Goal: Transaction & Acquisition: Purchase product/service

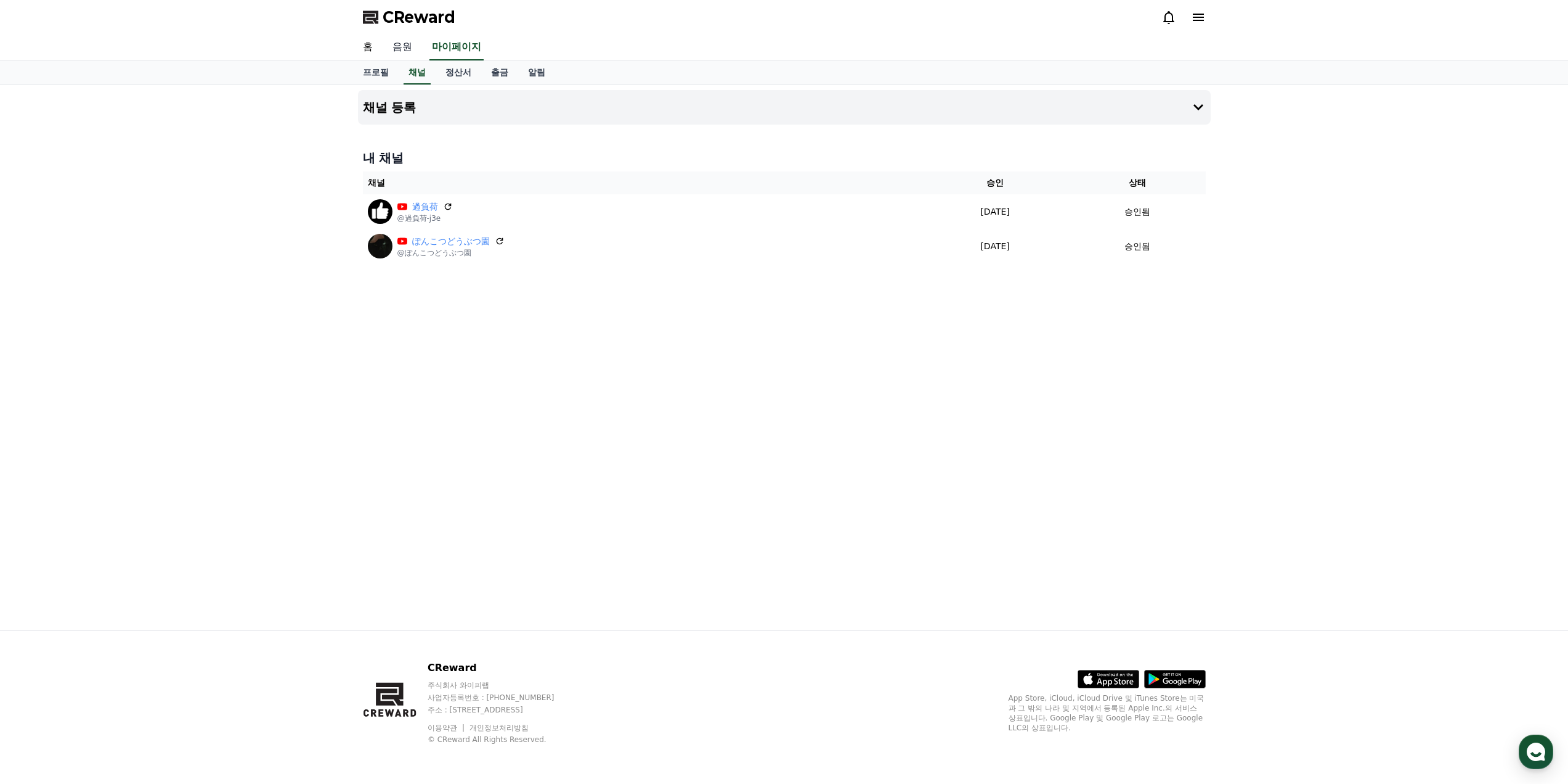
click at [412, 50] on link "음원" at bounding box center [402, 48] width 40 height 26
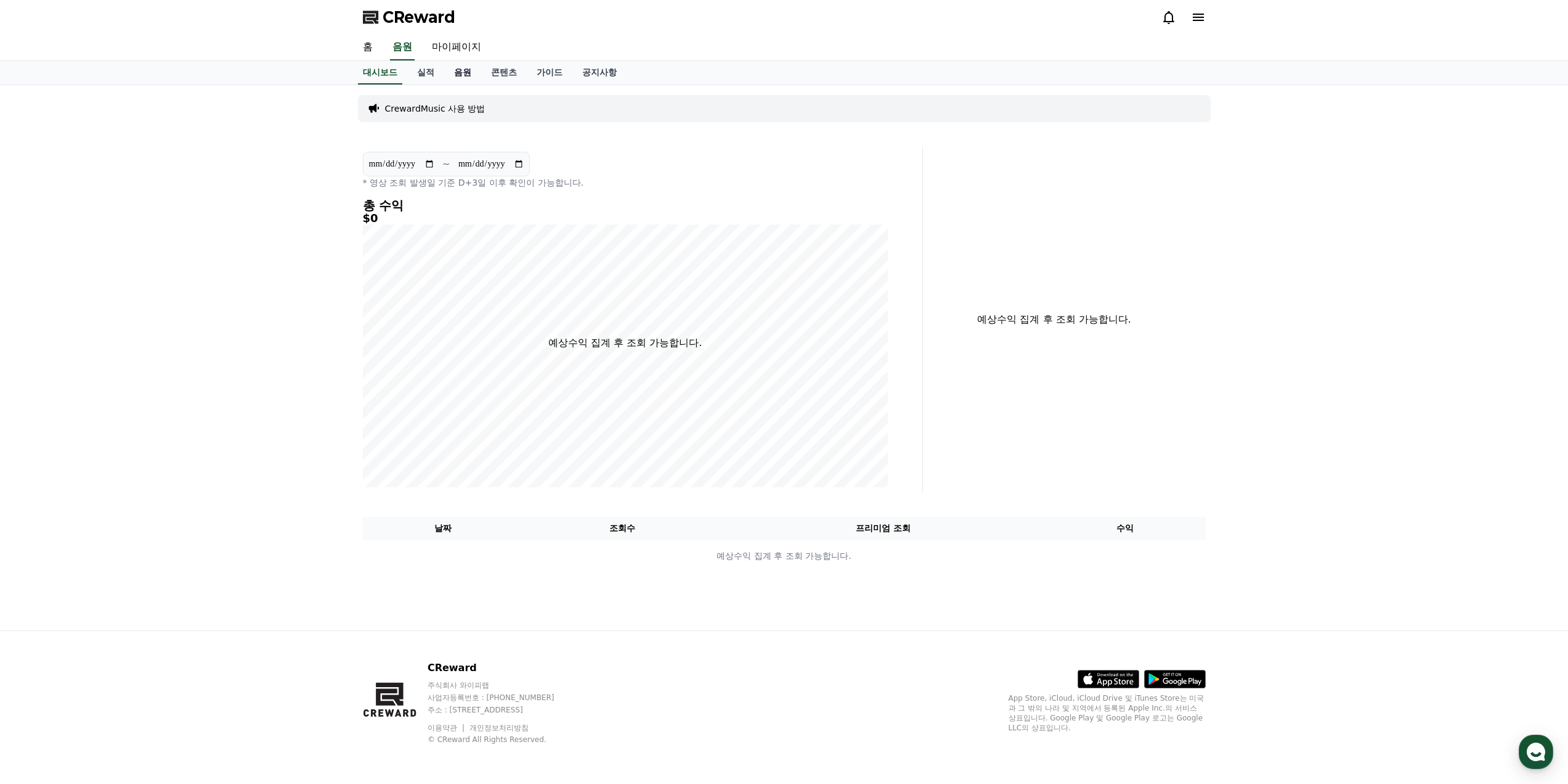
click at [455, 71] on link "음원" at bounding box center [462, 73] width 37 height 24
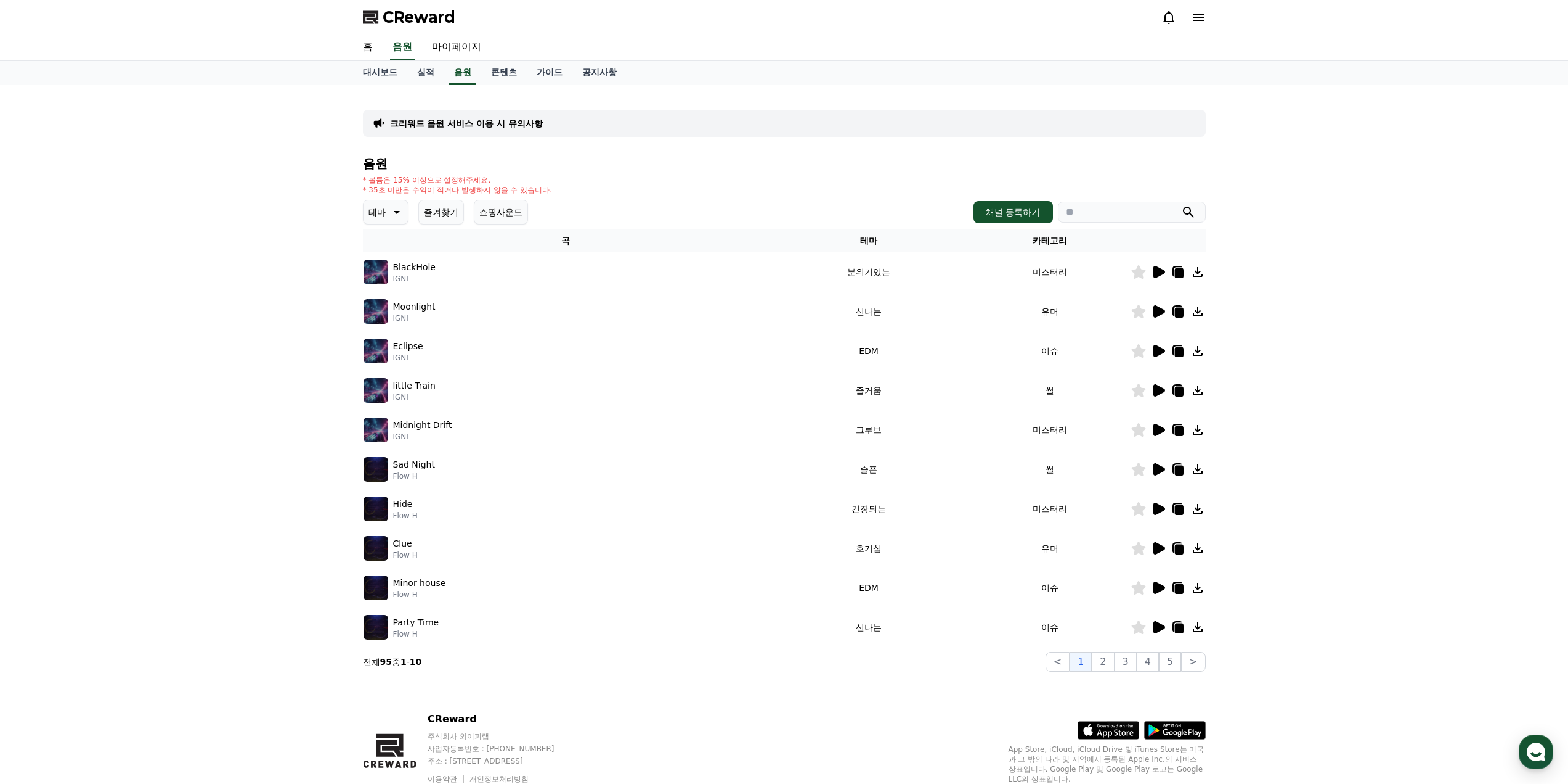
click at [1156, 275] on icon at bounding box center [1159, 272] width 12 height 13
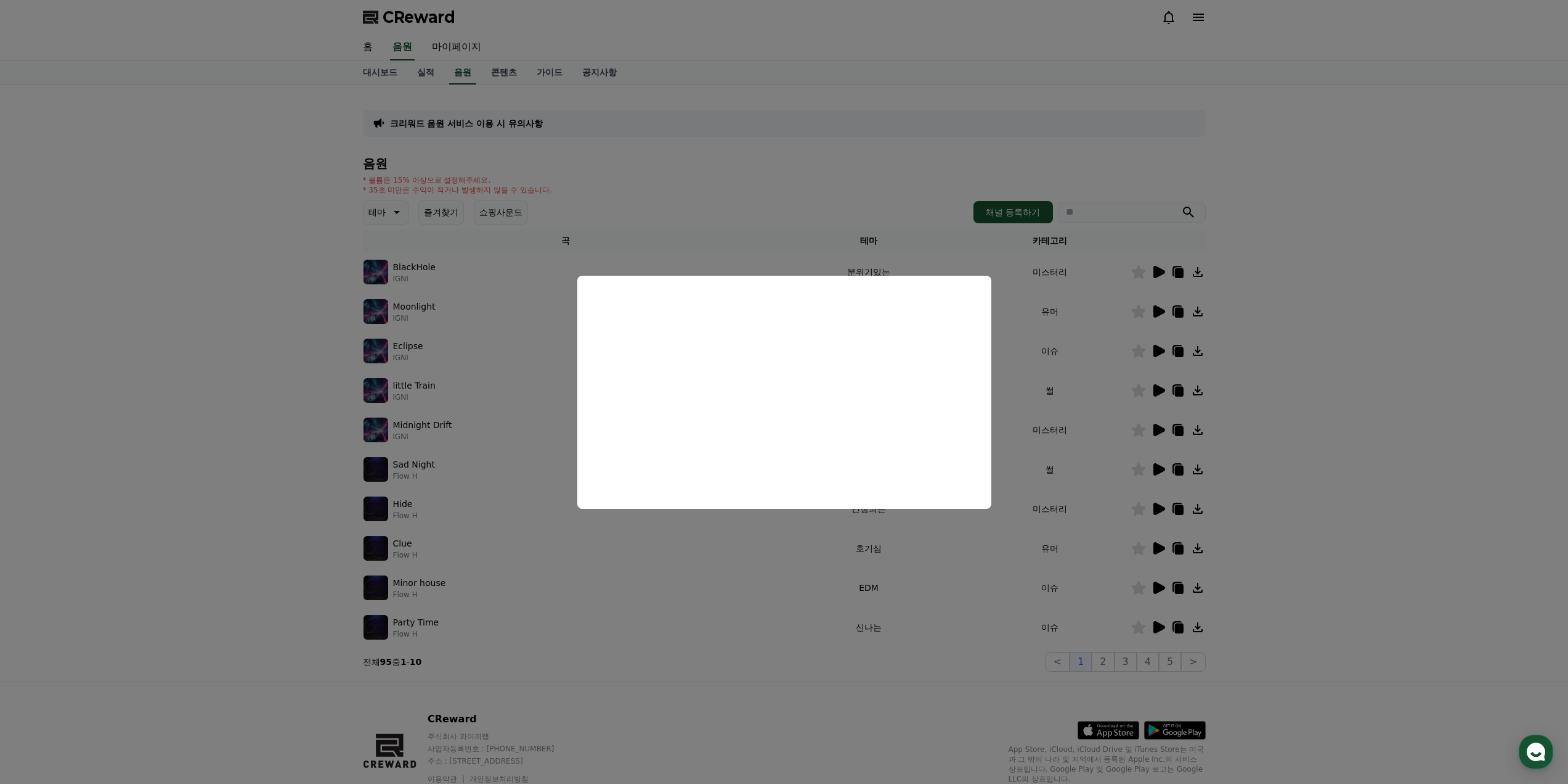
click at [546, 227] on button "close modal" at bounding box center [784, 392] width 1568 height 784
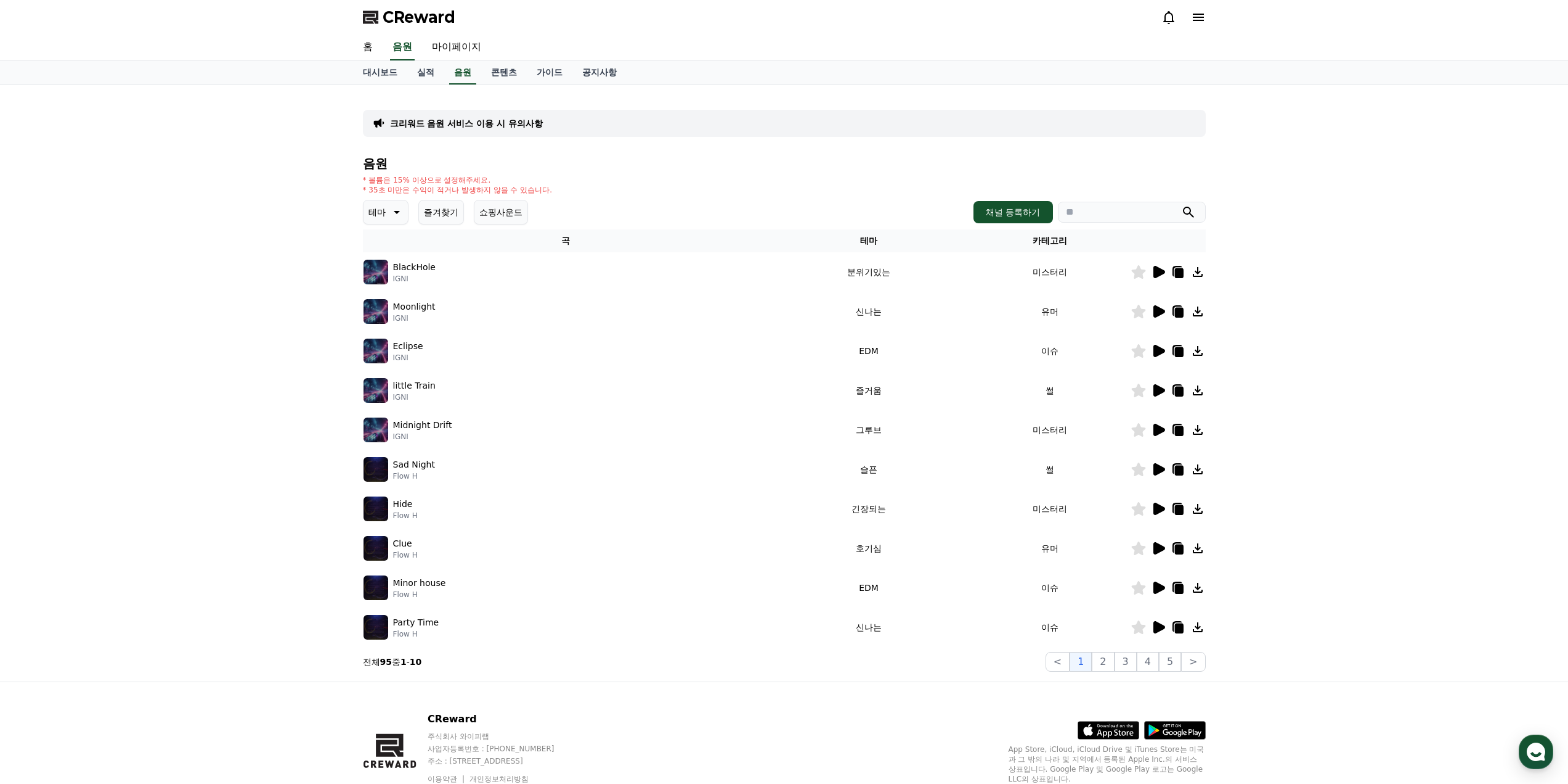
click at [394, 206] on icon at bounding box center [395, 212] width 15 height 15
click at [390, 275] on button "감동적인" at bounding box center [387, 282] width 44 height 27
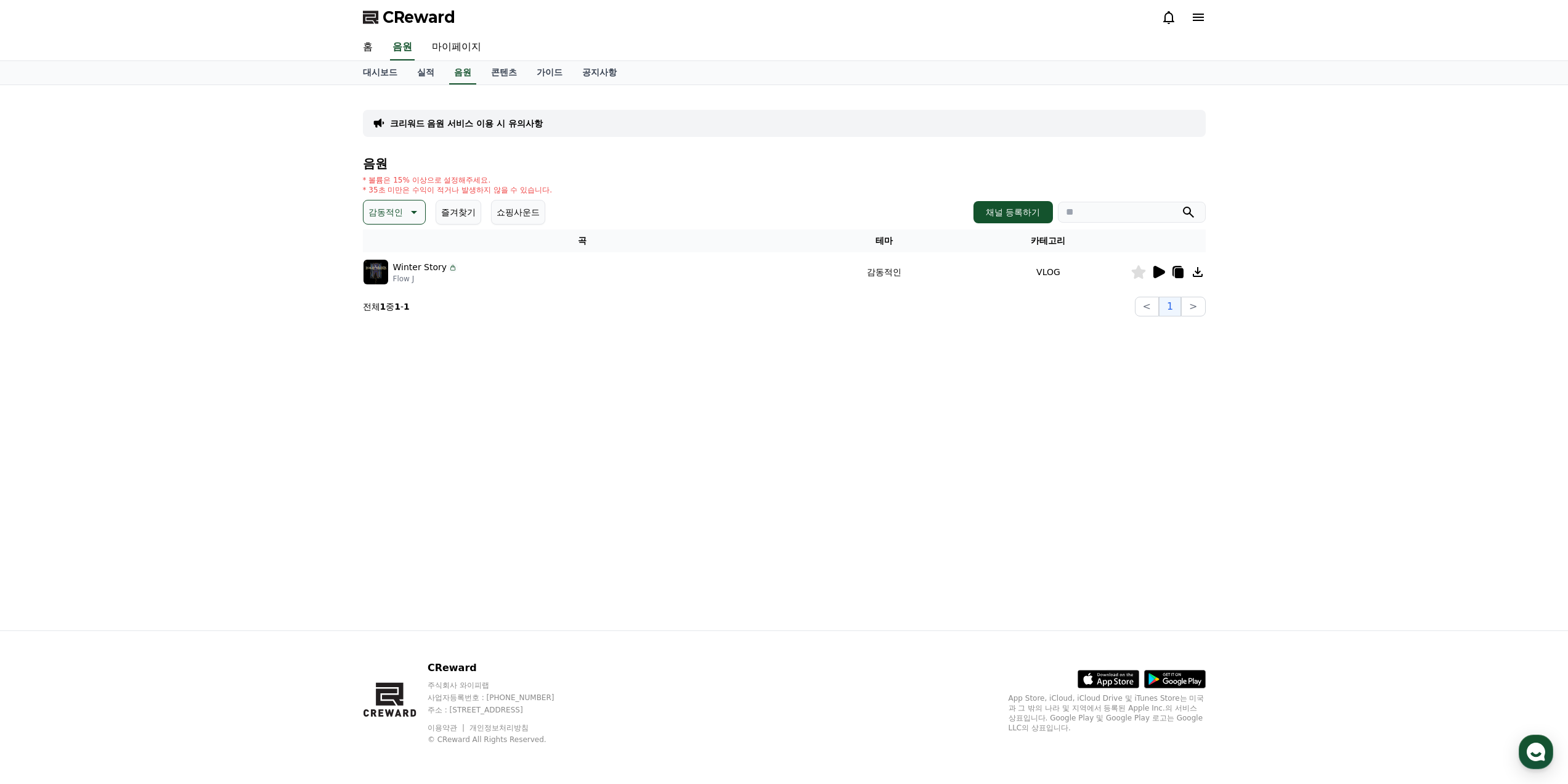
click at [1164, 274] on icon at bounding box center [1159, 272] width 12 height 13
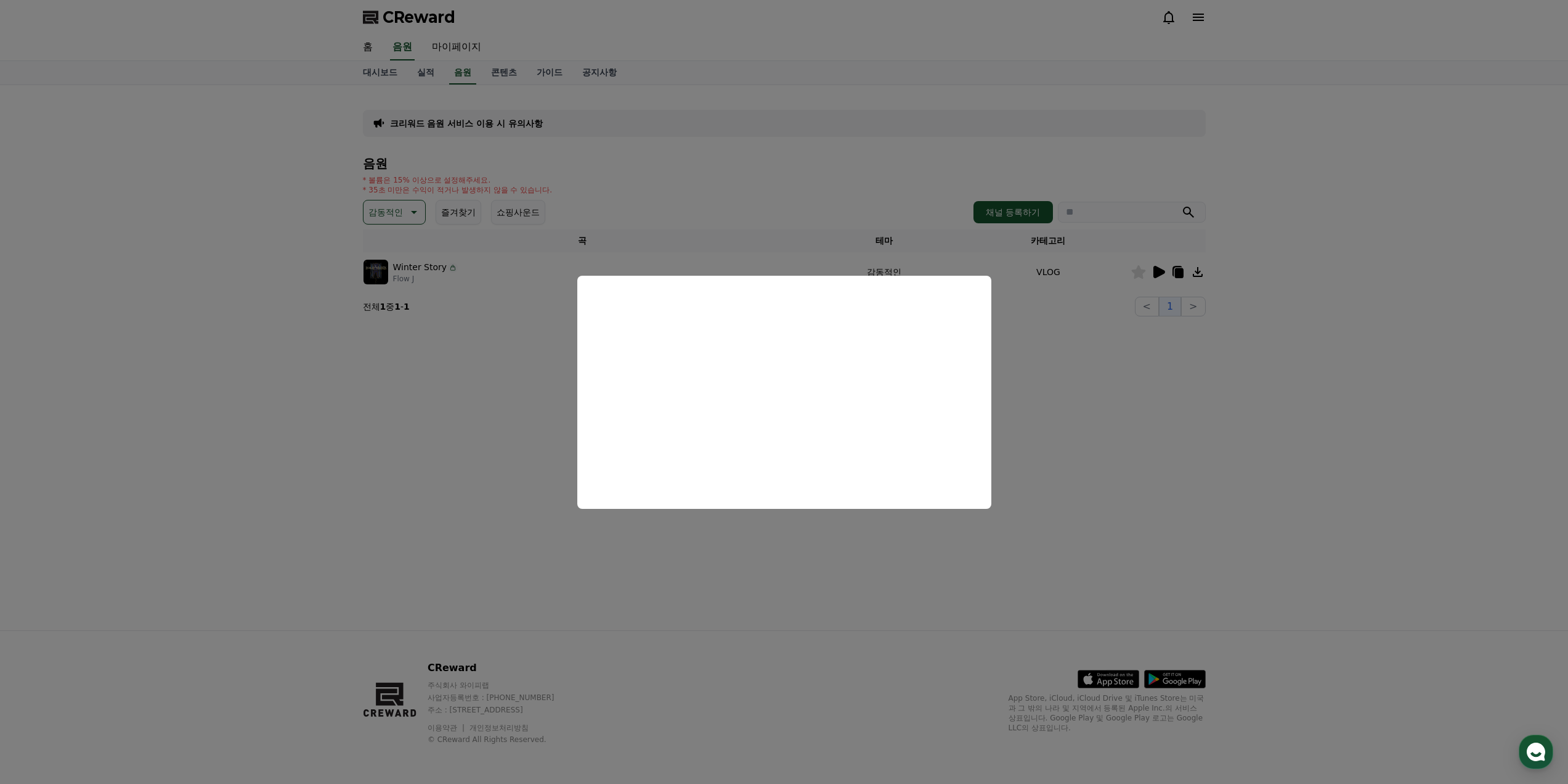
click at [1091, 386] on button "close modal" at bounding box center [784, 392] width 1568 height 784
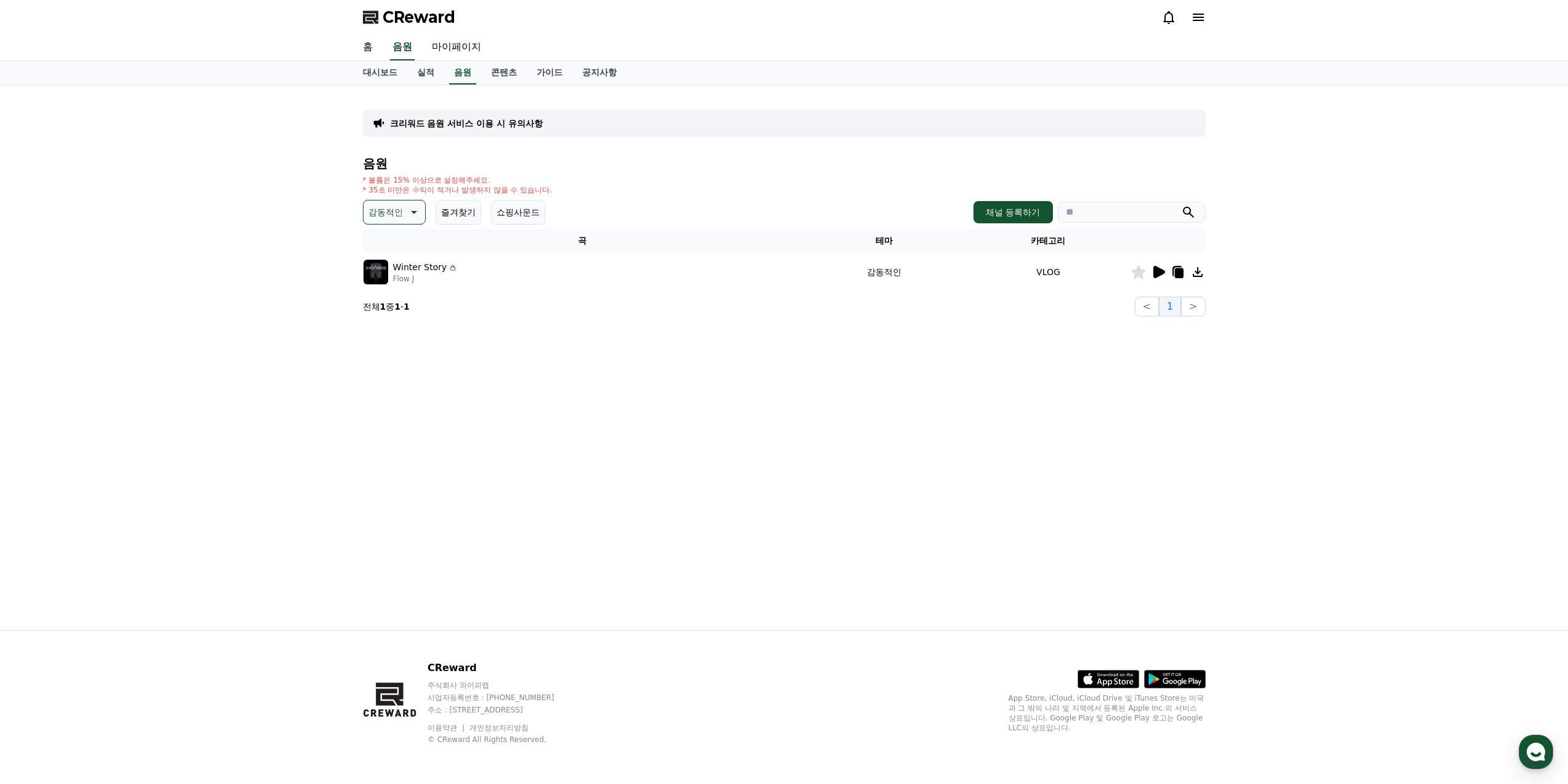
click at [1184, 275] on icon at bounding box center [1178, 271] width 15 height 15
